Goal: Navigation & Orientation: Find specific page/section

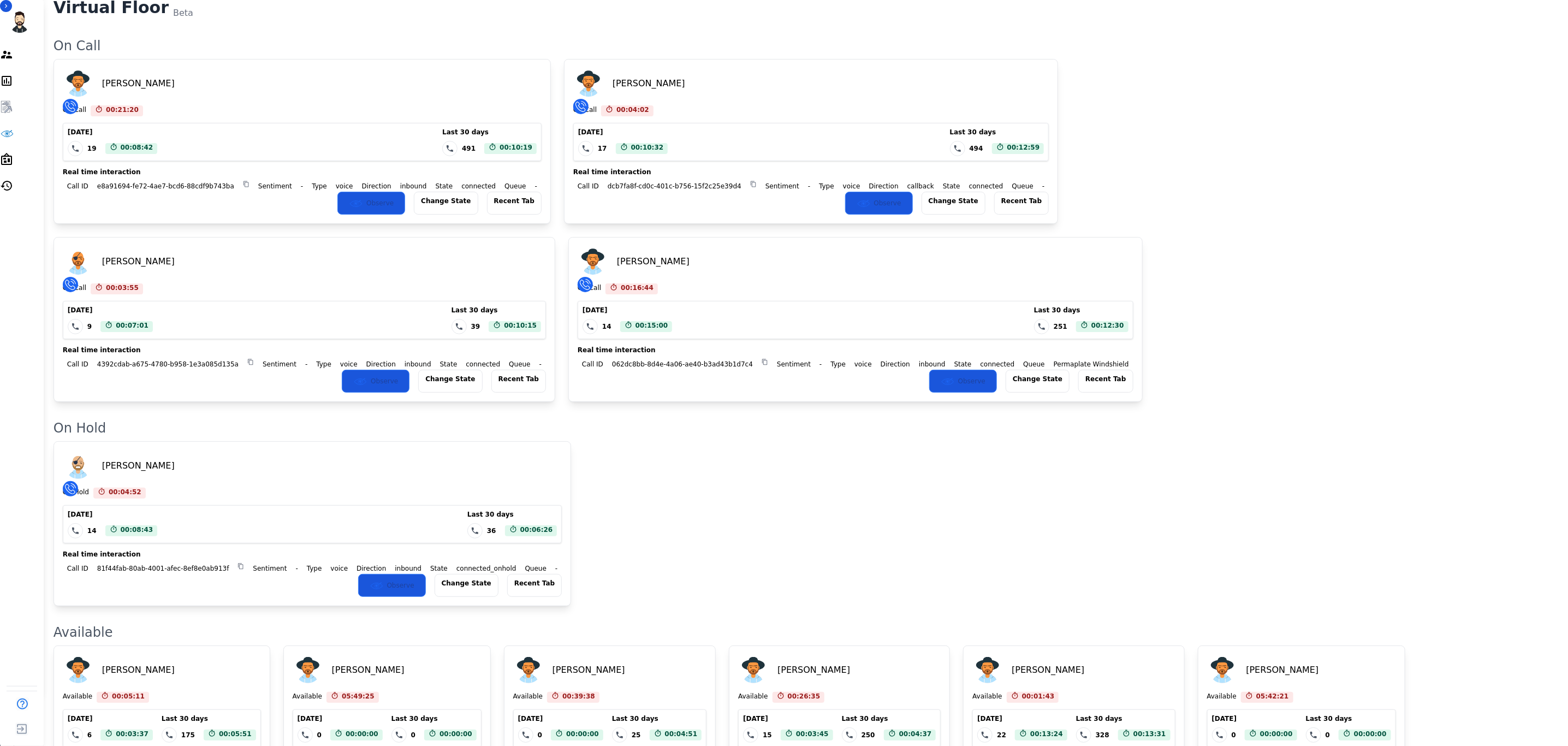
scroll to position [81, 0]
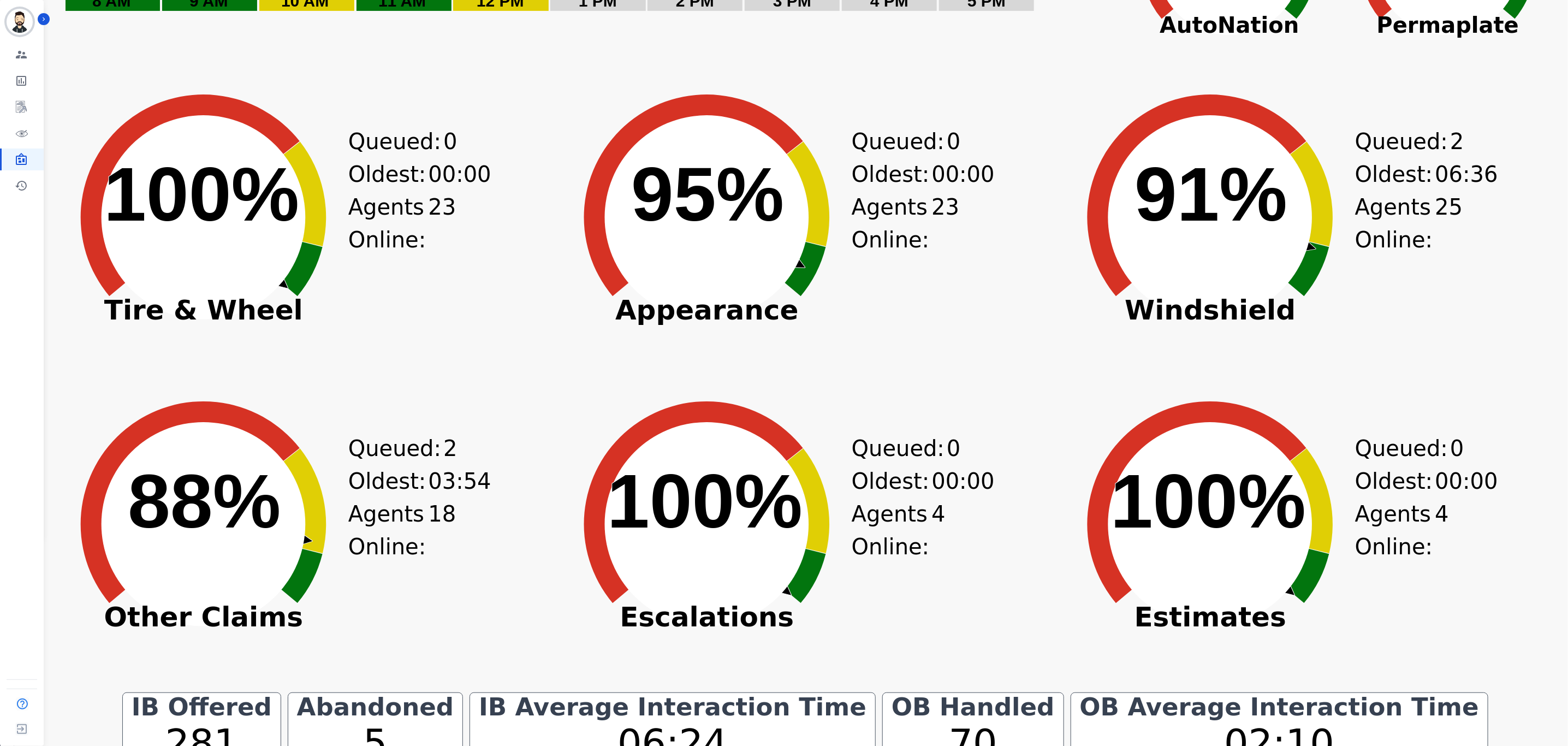
scroll to position [196, 0]
